Goal: Task Accomplishment & Management: Use online tool/utility

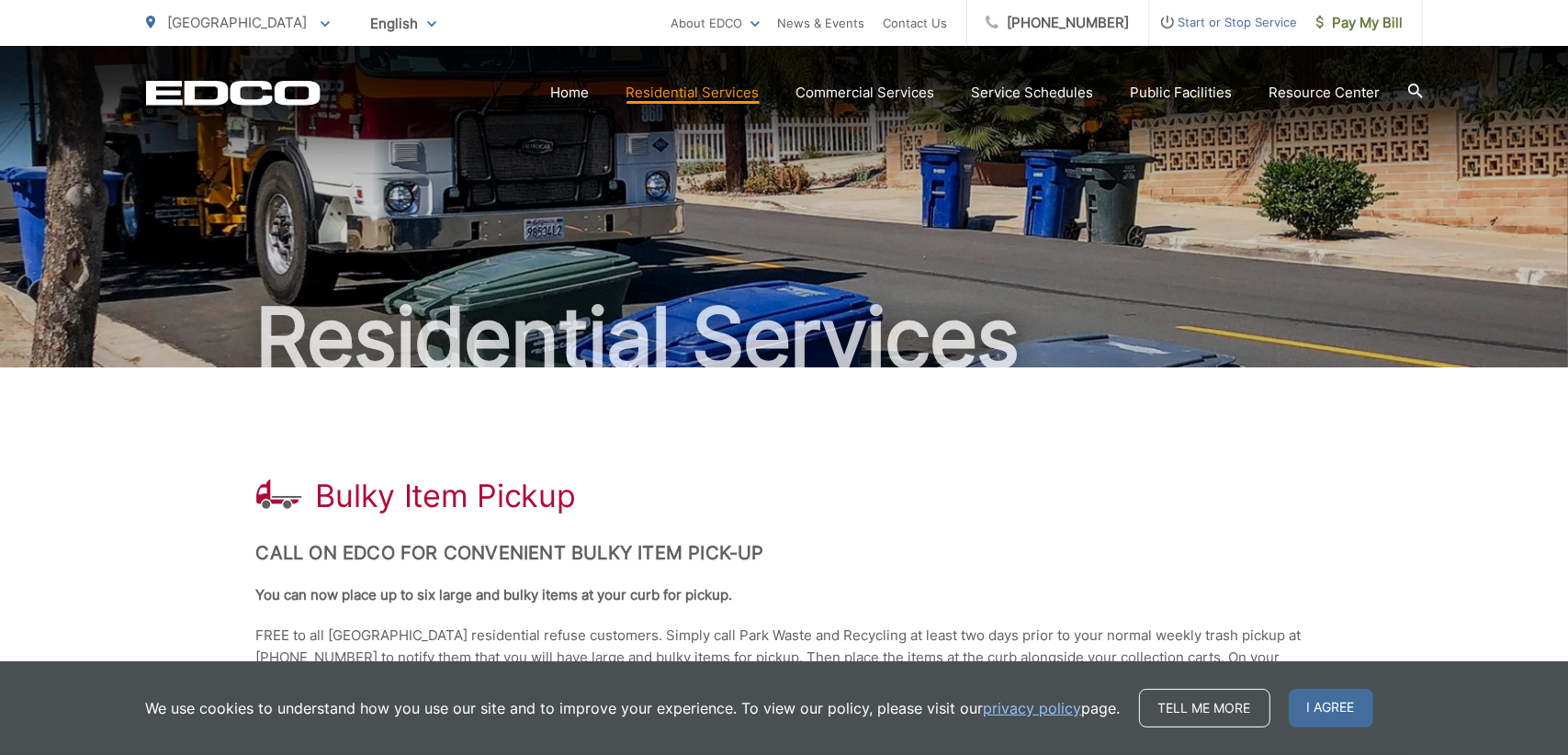
click at [1046, 562] on h2 "Call on EDCO for Convenient Bulky Item Pick-up" at bounding box center [784, 553] width 1057 height 22
click at [1039, 508] on div "Bulky Item Pickup" at bounding box center [784, 496] width 1057 height 37
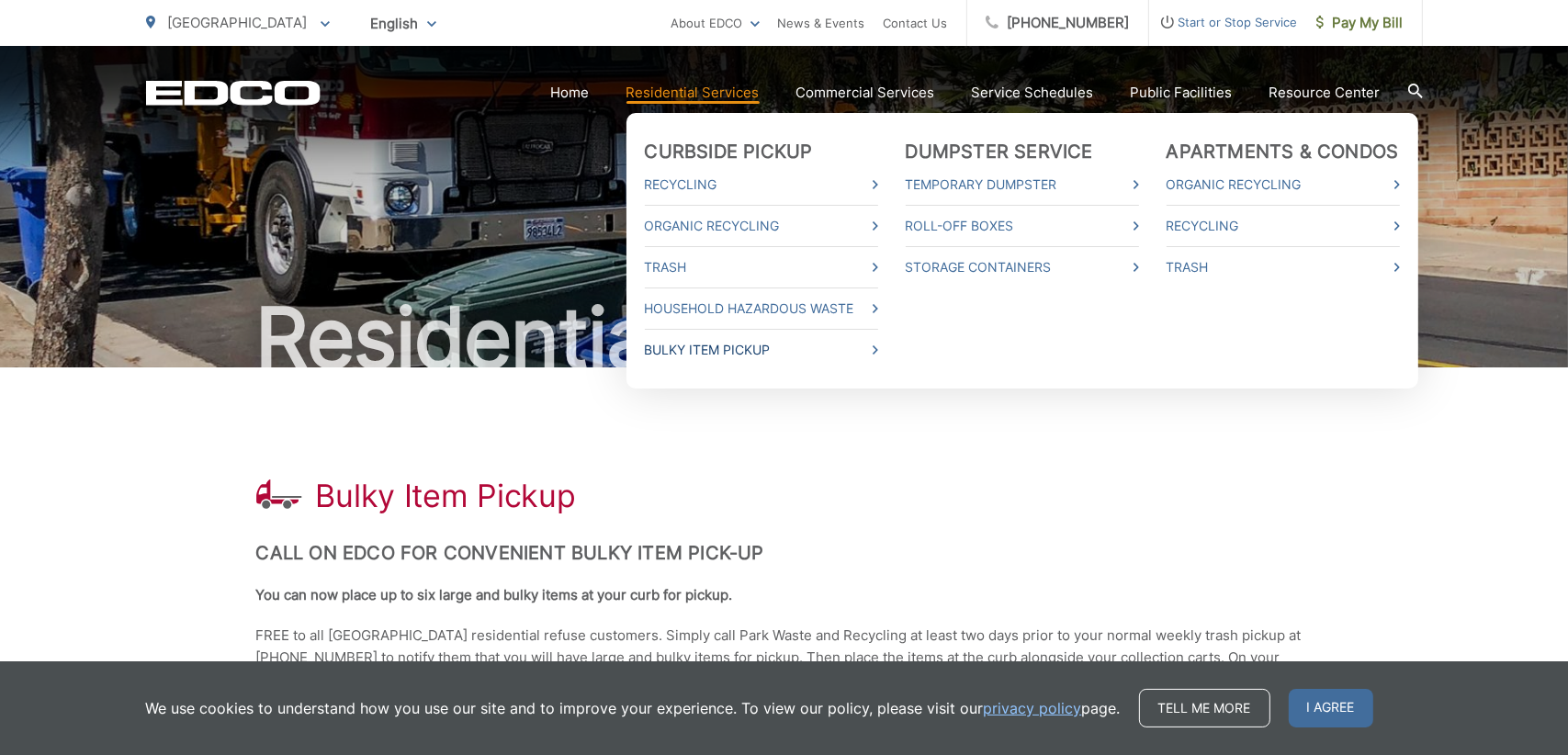
click at [706, 354] on link "Bulky Item Pickup" at bounding box center [761, 350] width 233 height 22
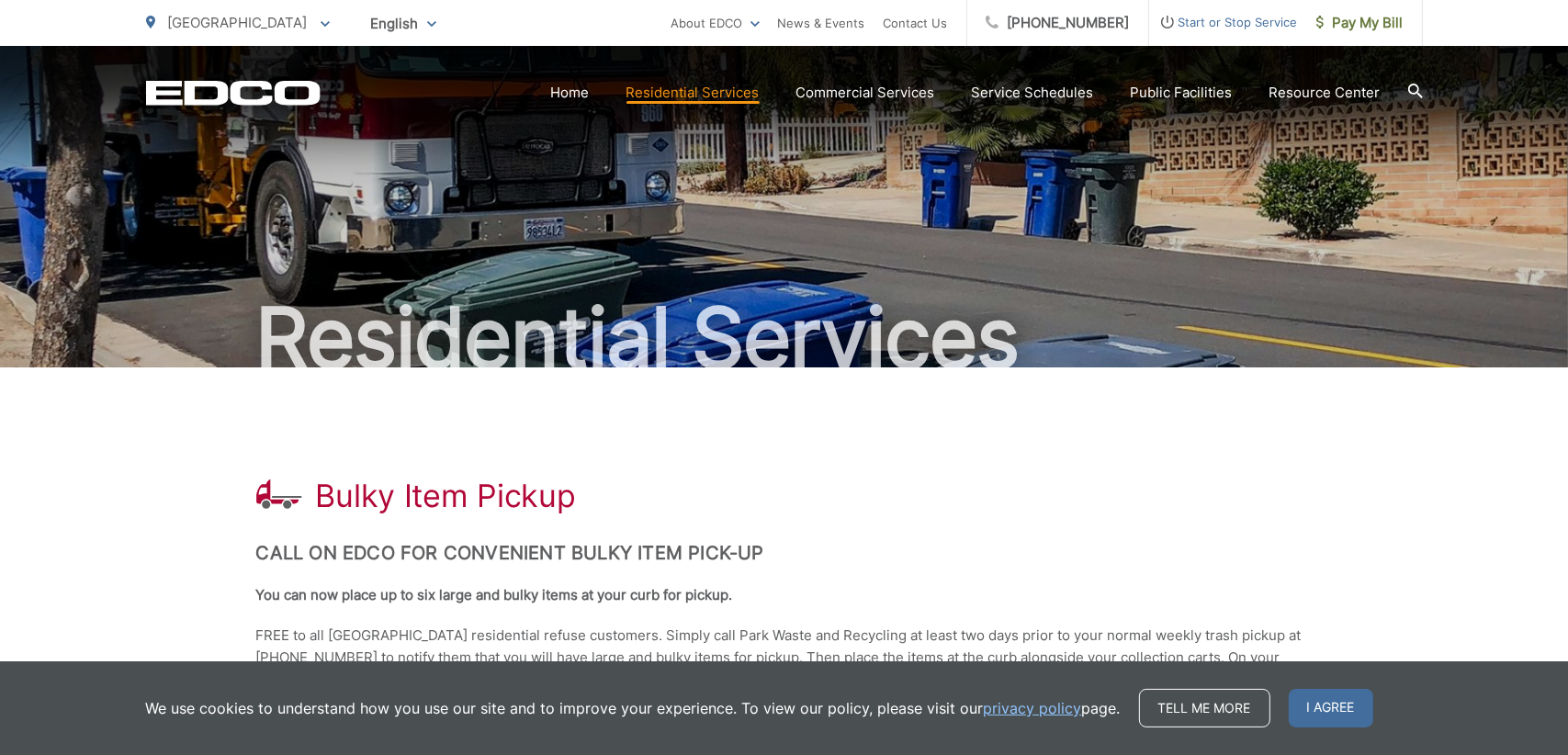
click at [1300, 708] on span "I agree" at bounding box center [1331, 708] width 85 height 39
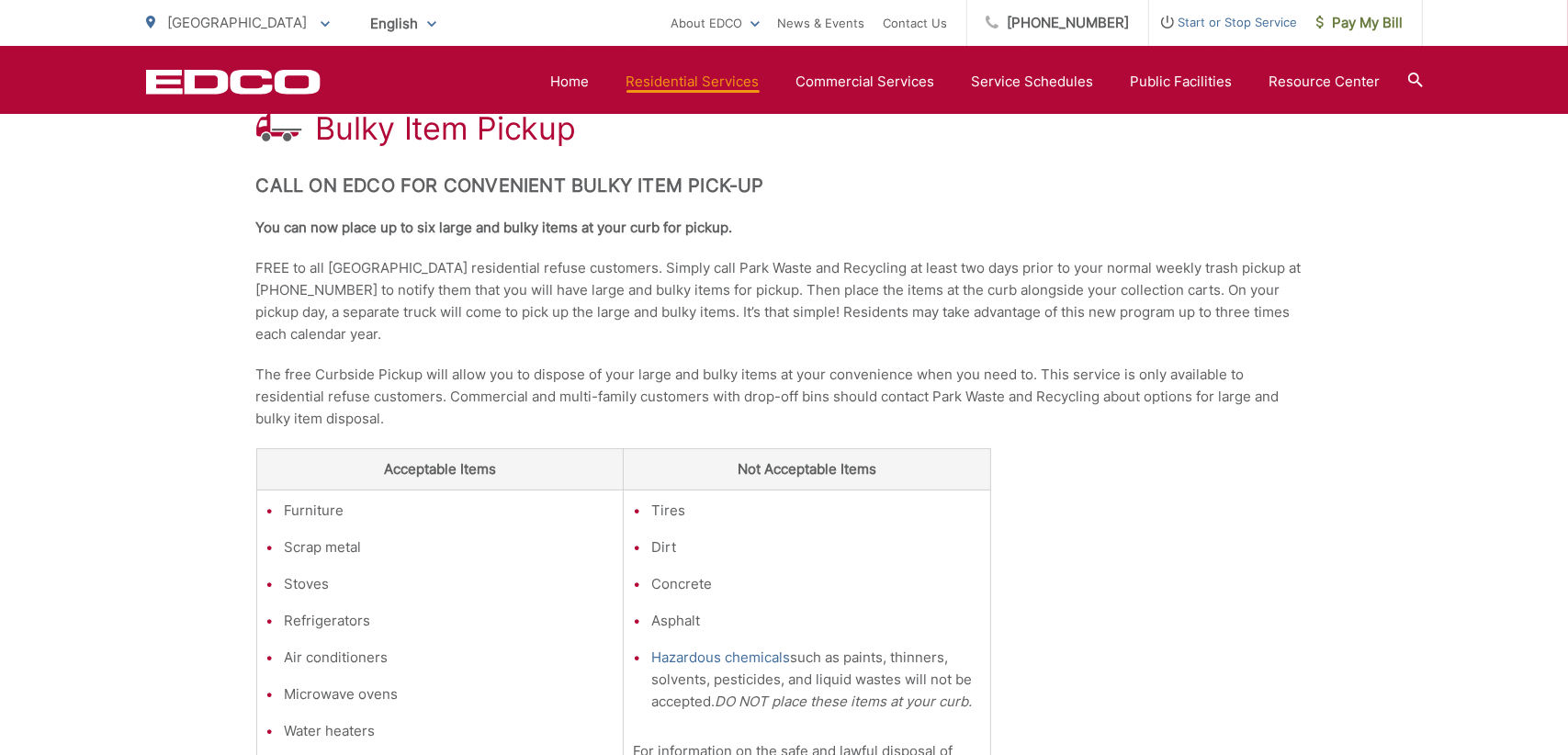
scroll to position [643, 0]
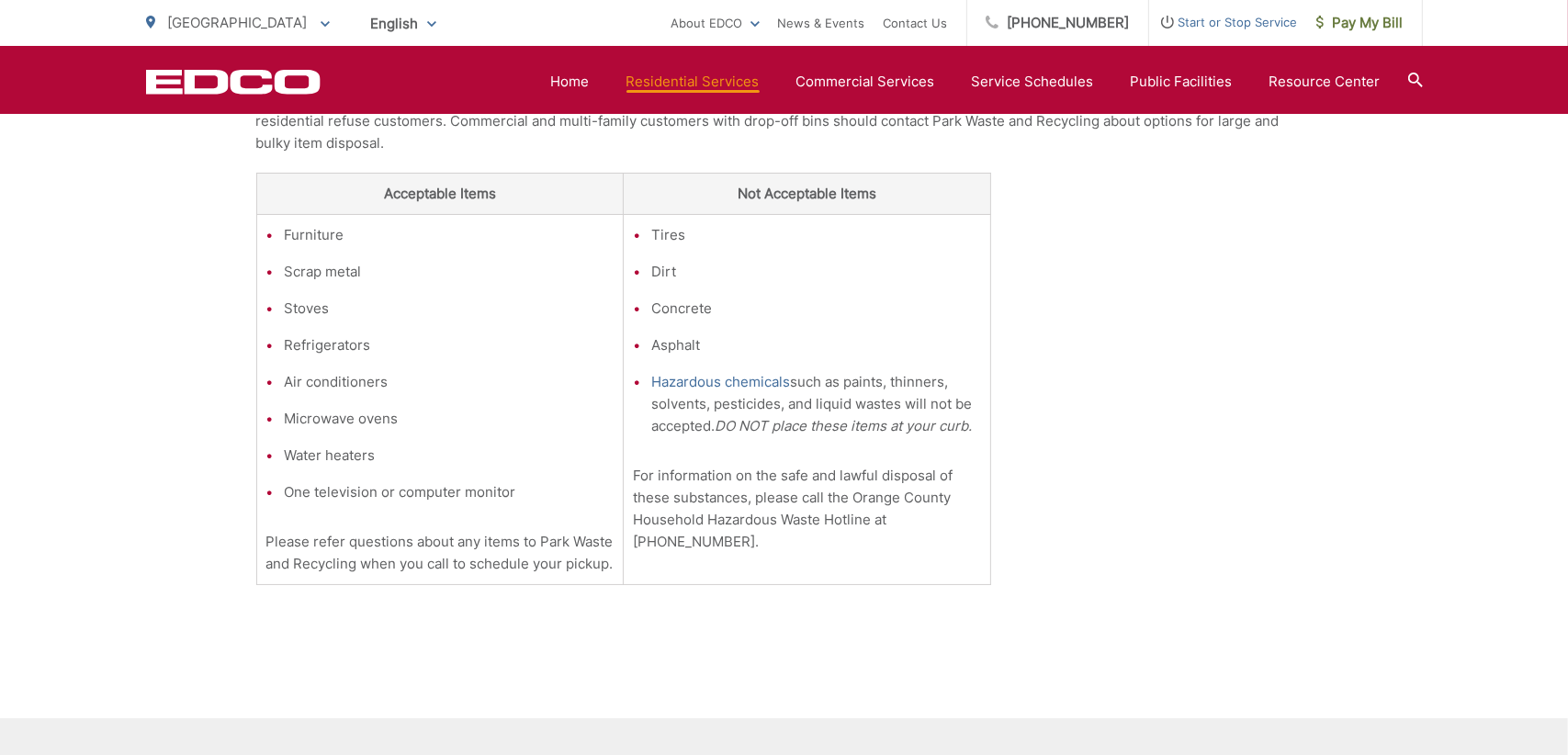
click at [314, 236] on li "Furniture" at bounding box center [449, 235] width 330 height 22
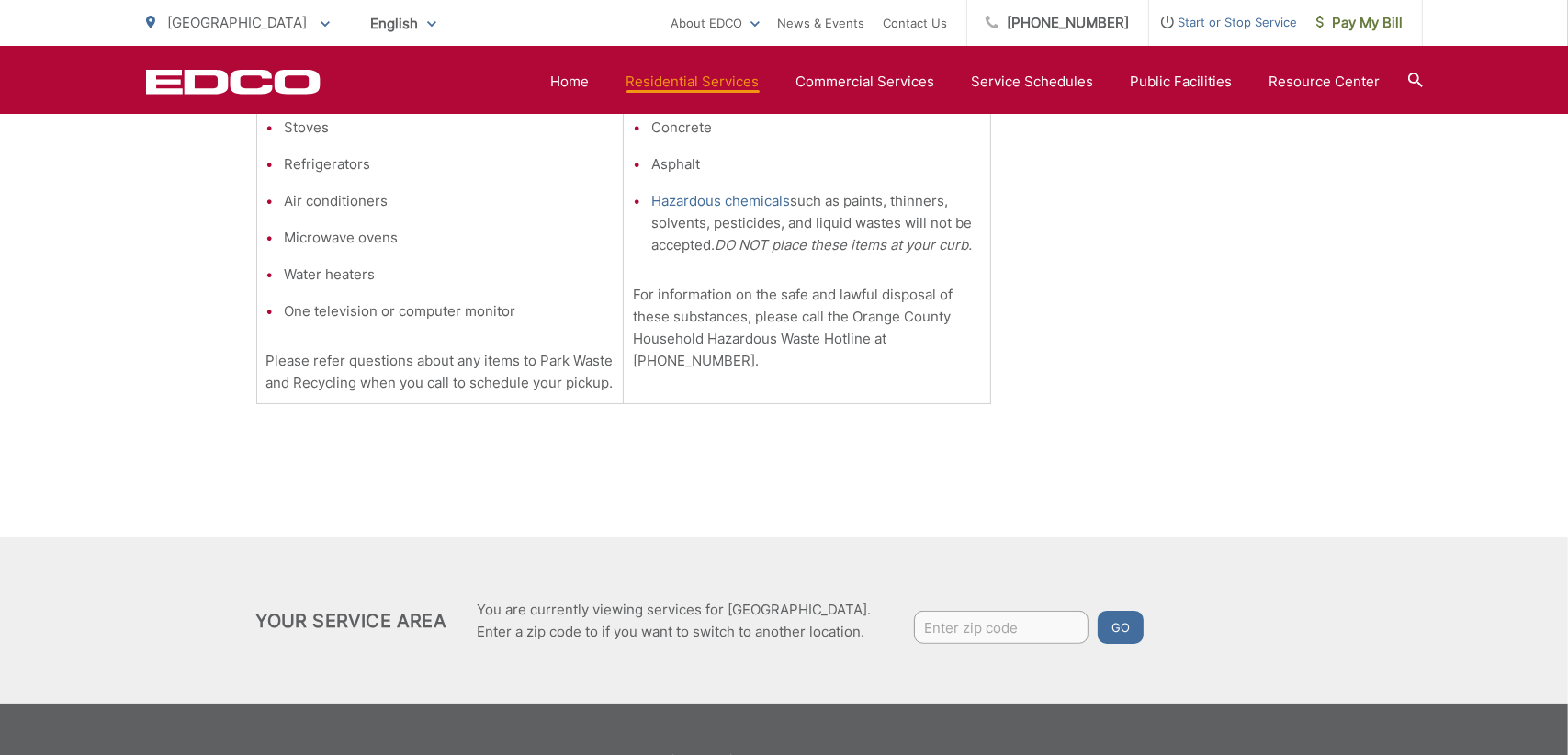
scroll to position [884, 0]
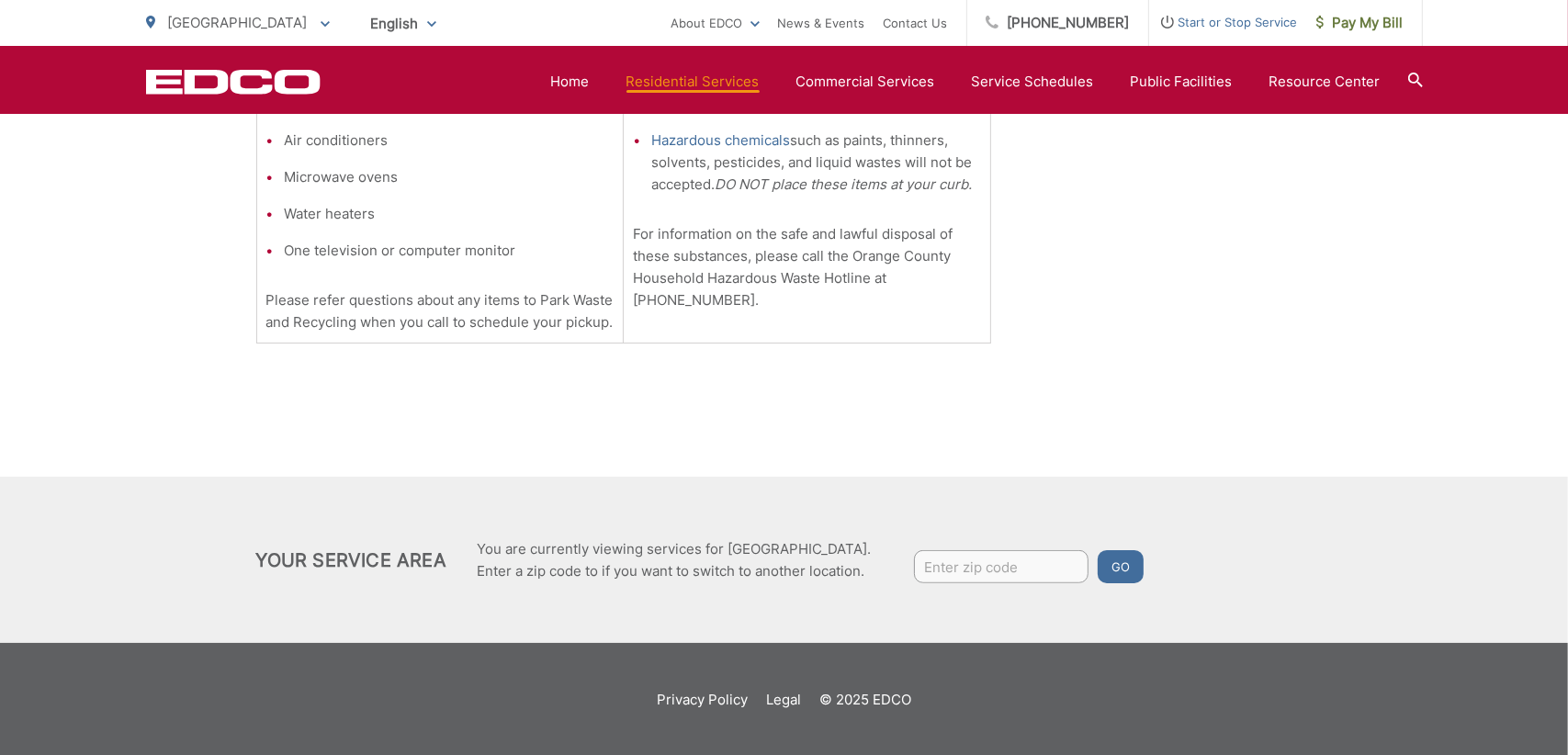
click at [977, 573] on input "Enter zip code" at bounding box center [1001, 566] width 174 height 33
type input "90621"
click at [1101, 567] on button "Go" at bounding box center [1121, 566] width 46 height 33
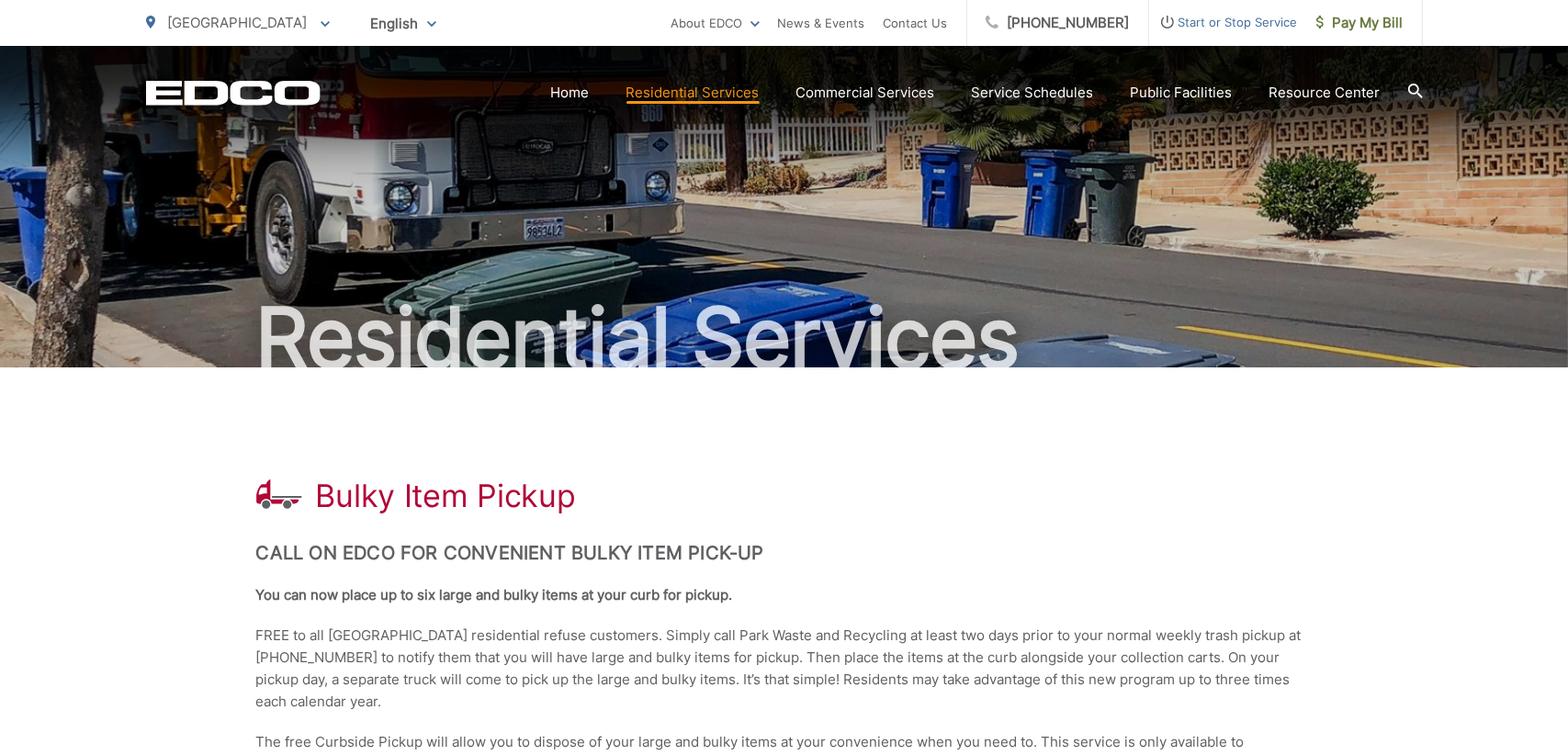
drag, startPoint x: 1197, startPoint y: 479, endPoint x: 1201, endPoint y: 498, distance: 19.4
click at [1197, 480] on div "Bulky Item Pickup" at bounding box center [784, 496] width 1057 height 37
click at [1078, 590] on p "You can now place up to six large and bulky items at your curb for pickup." at bounding box center [784, 596] width 1057 height 22
